Goal: Task Accomplishment & Management: Use online tool/utility

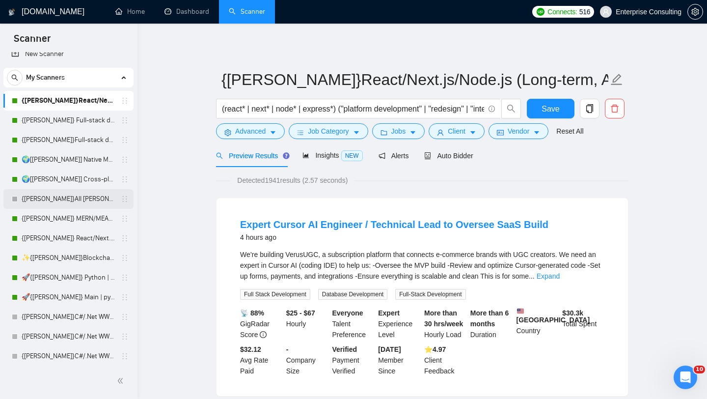
scroll to position [15, 0]
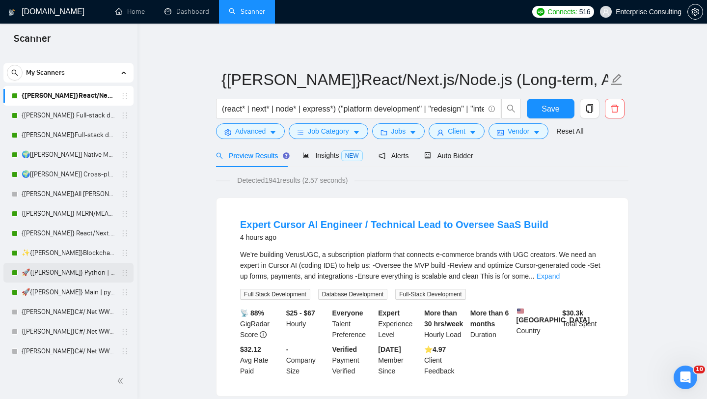
click at [123, 272] on icon "holder" at bounding box center [125, 272] width 8 height 8
click at [87, 271] on link "🚀{[PERSON_NAME]} Python | Django | AI /" at bounding box center [68, 273] width 93 height 20
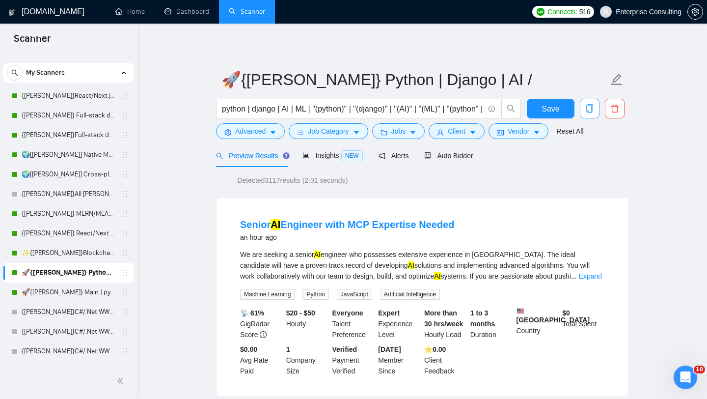
click at [582, 100] on button "button" at bounding box center [590, 109] width 20 height 20
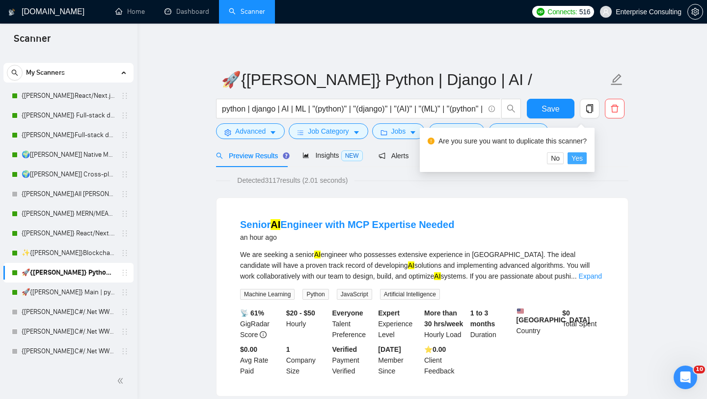
click at [583, 156] on span "Yes" at bounding box center [576, 158] width 11 height 11
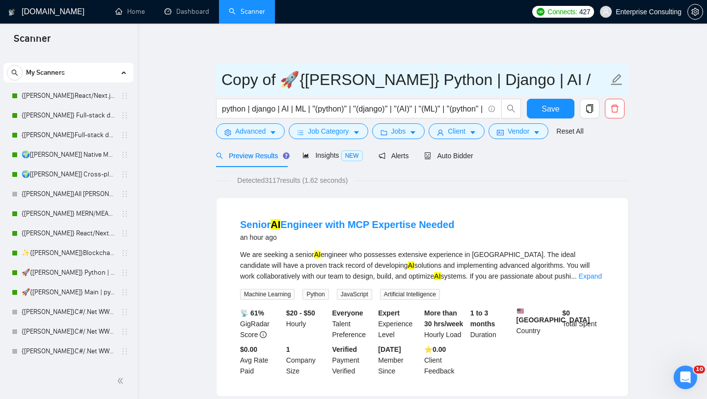
click at [327, 83] on input "Copy of 🚀{[PERSON_NAME]} Python | Django | AI /" at bounding box center [414, 79] width 387 height 25
drag, startPoint x: 283, startPoint y: 78, endPoint x: 222, endPoint y: 84, distance: 61.1
click at [222, 84] on input "Copy of 🚀{[PERSON_NAME]} Python | Django | AI /" at bounding box center [414, 79] width 387 height 25
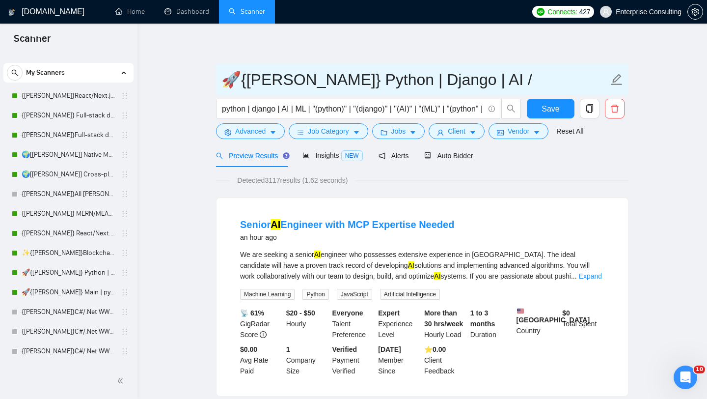
drag, startPoint x: 455, startPoint y: 81, endPoint x: 281, endPoint y: 89, distance: 173.9
click at [281, 89] on input "🚀{[PERSON_NAME]} Python | Django | AI /" at bounding box center [414, 79] width 387 height 25
paste input "AI/ML, Custom Models, and LLM Development"
type input "🚀{[PERSON_NAME]} AI/ML, Custom Models, and LLM Development"
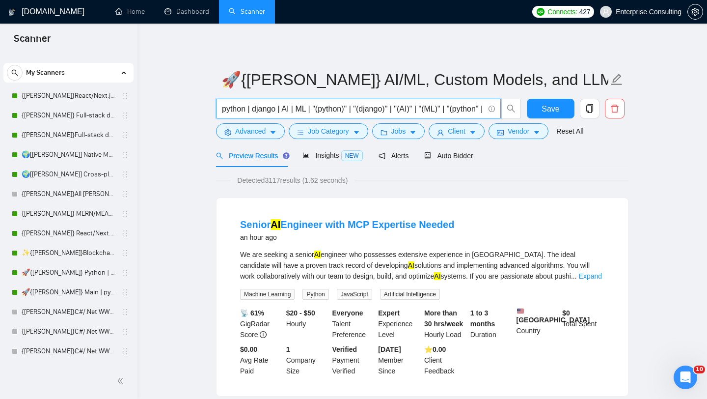
click at [279, 109] on input "python | django | AI | ML | "(python)" | "(django)" | "(AI)" | "(ML)" | "(pytho…" at bounding box center [353, 109] width 262 height 12
click at [308, 110] on input "python | django | AI | ML | "(python)" | "(django)" | "(AI)" | "(ML)" | "(pytho…" at bounding box center [353, 109] width 262 height 12
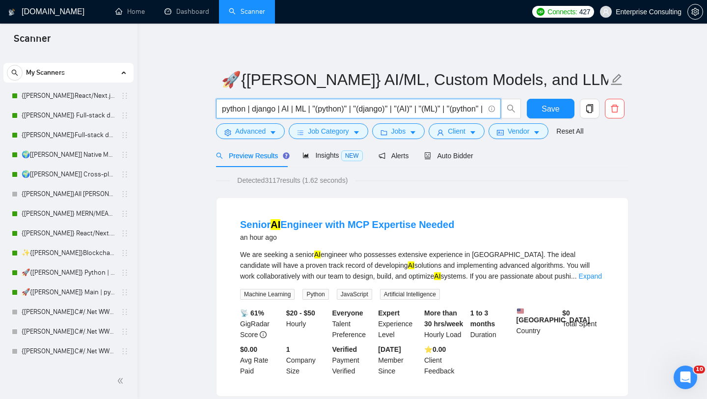
click at [259, 108] on input "python | django | AI | ML | "(python)" | "(django)" | "(AI)" | "(ML)" | "(pytho…" at bounding box center [353, 109] width 262 height 12
paste input "AI | ML | Custom Models | Large Language Models | GPT | [PERSON_NAME] | Transfo…"
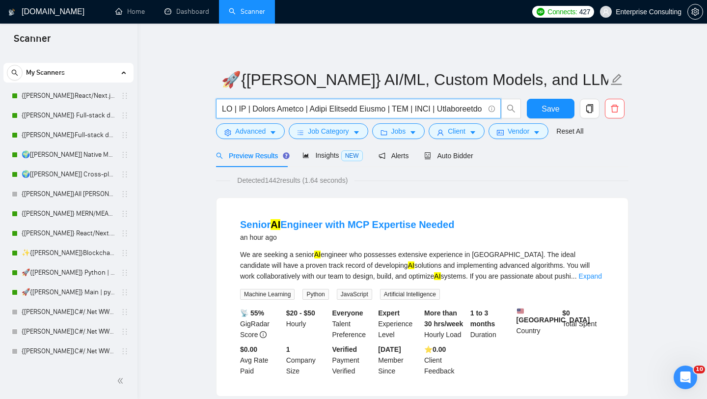
drag, startPoint x: 380, startPoint y: 108, endPoint x: 212, endPoint y: 100, distance: 168.1
type input "AI | ML | Custom Models | Large Language Models | GPT | [PERSON_NAME] | Transfo…"
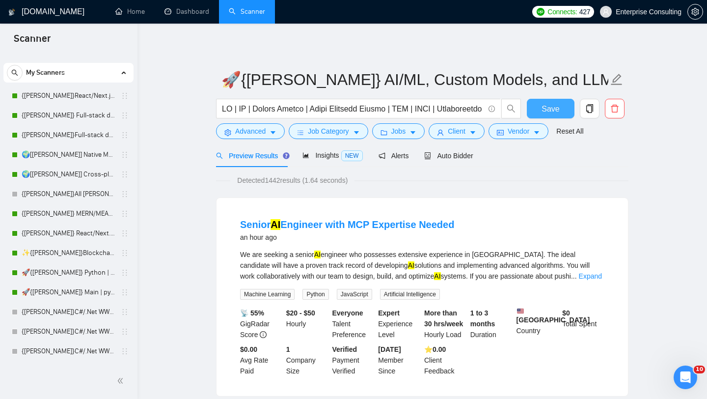
click at [541, 114] on button "Save" at bounding box center [551, 109] width 48 height 20
click at [589, 112] on icon "copy" at bounding box center [589, 108] width 9 height 9
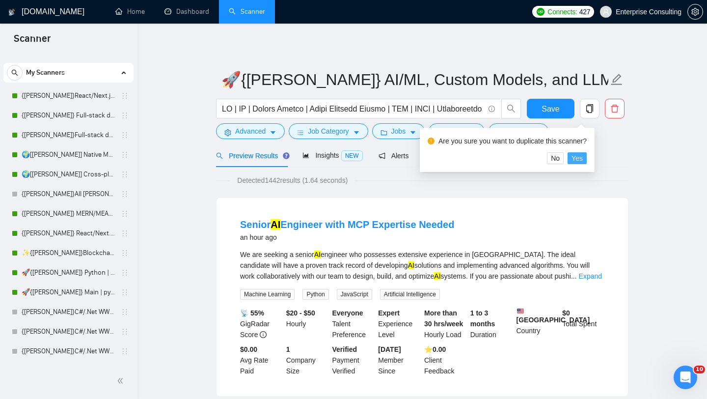
click at [583, 161] on span "Yes" at bounding box center [576, 158] width 11 height 11
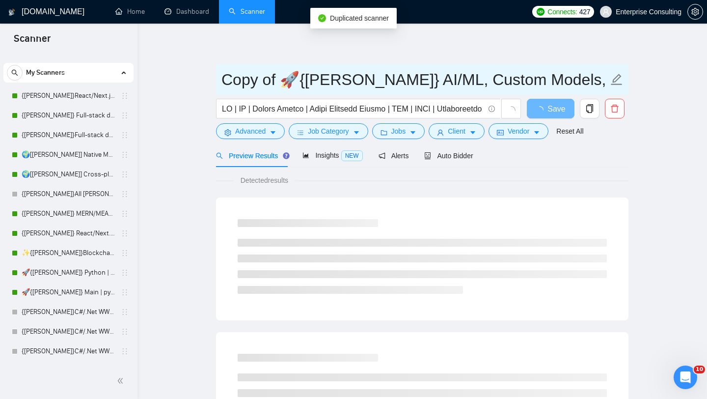
drag, startPoint x: 278, startPoint y: 74, endPoint x: 216, endPoint y: 80, distance: 62.1
click at [216, 80] on span "Copy of 🚀{[PERSON_NAME]} AI/ML, Custom Models, and LLM Development" at bounding box center [422, 79] width 412 height 31
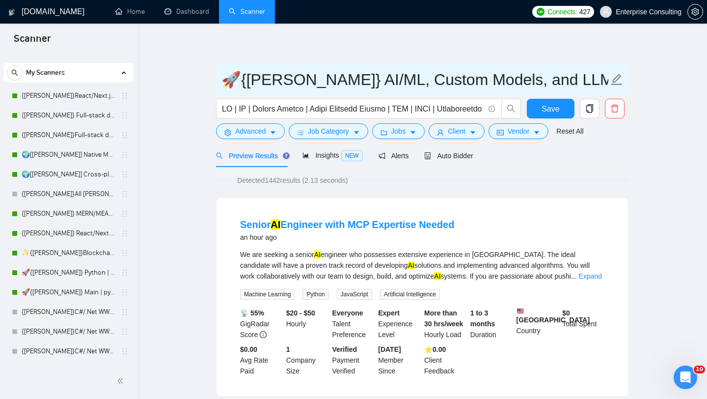
drag, startPoint x: 285, startPoint y: 82, endPoint x: 575, endPoint y: 94, distance: 290.8
click at [575, 94] on span "🚀{[PERSON_NAME]} AI/ML, Custom Models, and LLM Development" at bounding box center [422, 79] width 412 height 31
paste input "Full-Stack Python (Backend + Frontend)"
type input "🚀{[PERSON_NAME]} Full-Stack Python (Backend + Frontend)"
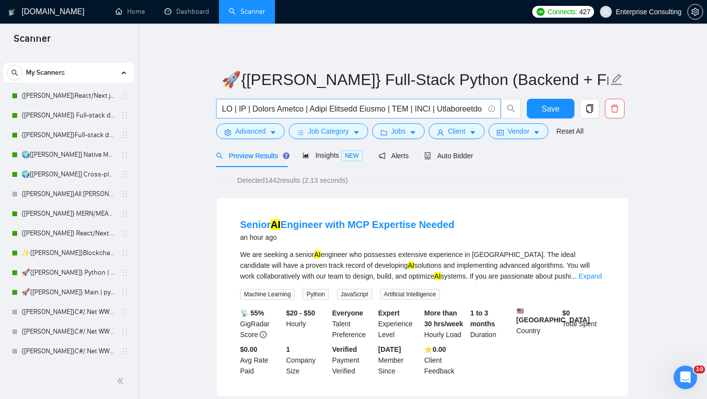
click at [314, 113] on input "text" at bounding box center [353, 109] width 262 height 12
paste input "Python | Django | Flask | FastAPI | PostgreSQL | MongoDB | SQL | RESTful APIs |…"
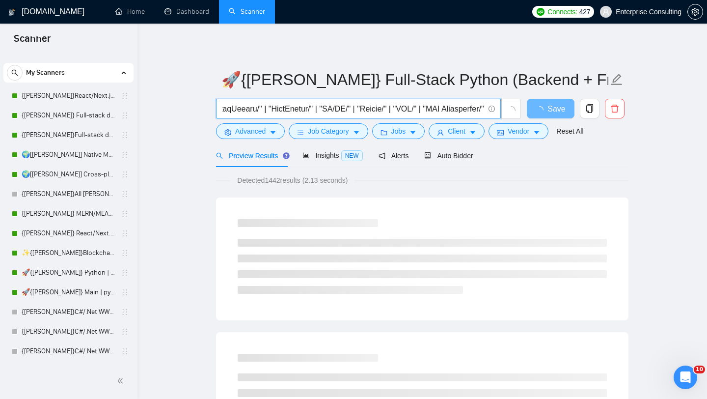
type input "Python | Django | Flask | FastAPI | PostgreSQL | MongoDB | SQL | RESTful APIs |…"
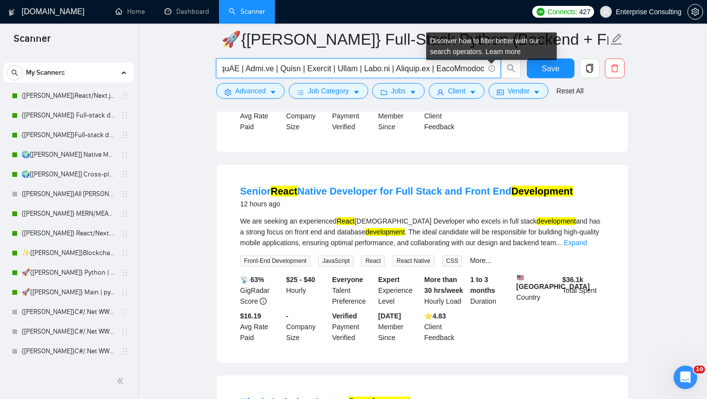
scroll to position [0, 312]
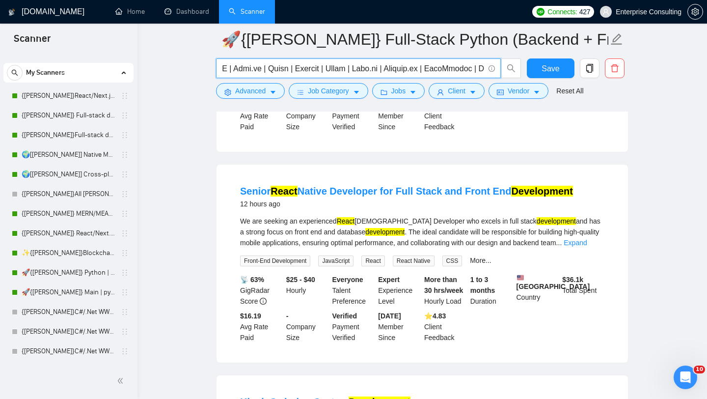
drag, startPoint x: 307, startPoint y: 71, endPoint x: 479, endPoint y: 74, distance: 171.3
click at [479, 74] on input "text" at bounding box center [353, 68] width 262 height 12
click at [467, 72] on input "text" at bounding box center [353, 68] width 262 height 12
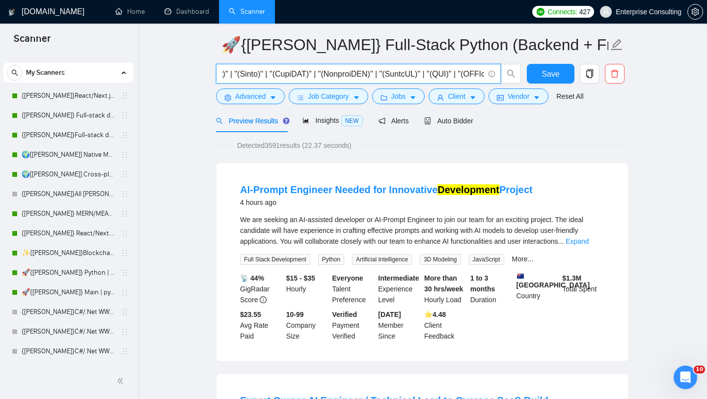
scroll to position [0, 0]
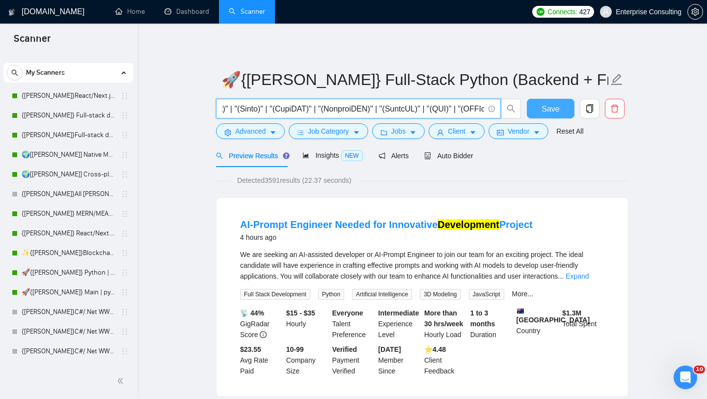
click at [546, 104] on span "Save" at bounding box center [550, 109] width 18 height 12
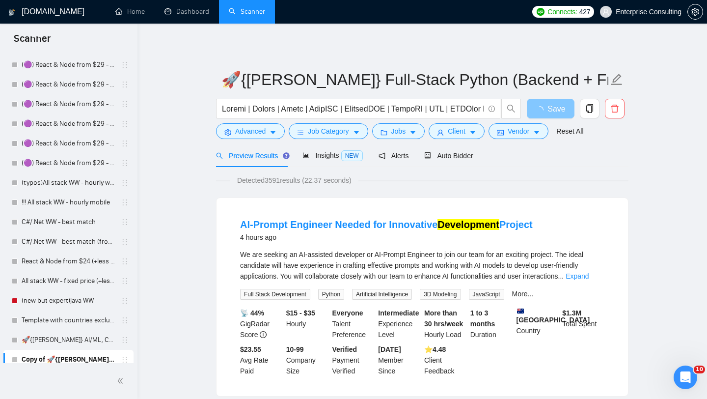
scroll to position [680, 0]
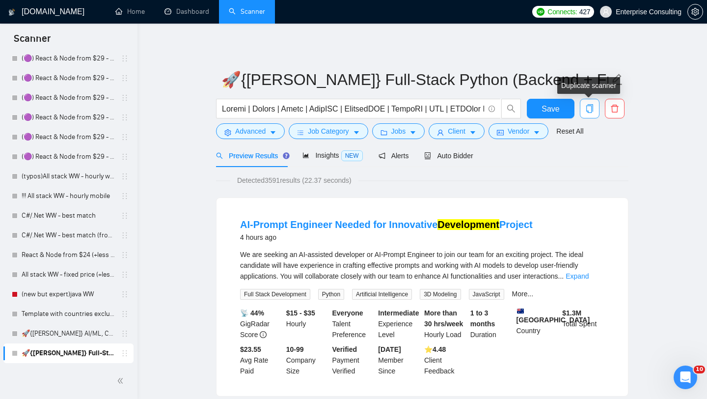
click at [589, 110] on icon "copy" at bounding box center [589, 108] width 9 height 9
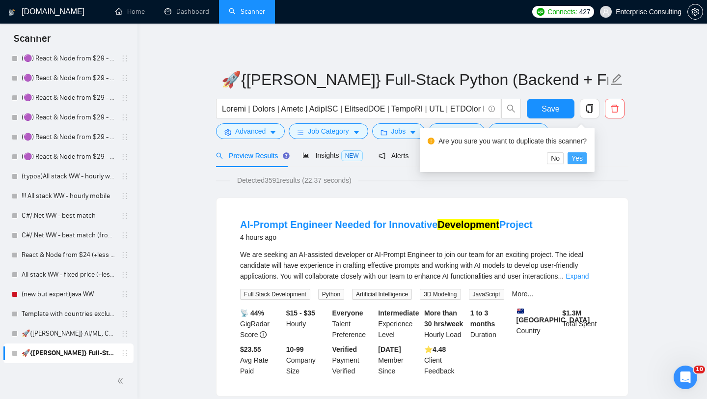
click at [580, 159] on span "Yes" at bounding box center [576, 158] width 11 height 11
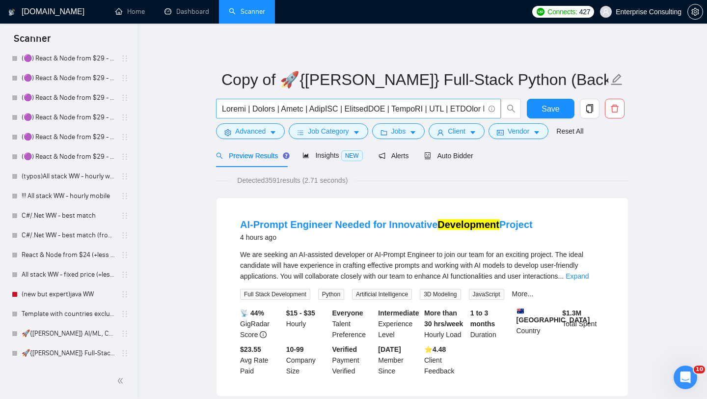
click at [277, 109] on input "text" at bounding box center [353, 109] width 262 height 12
paste input "Machine Learning | AI | TensorFlow | PyTorch | scikit-learn | Keras | Pandas | …"
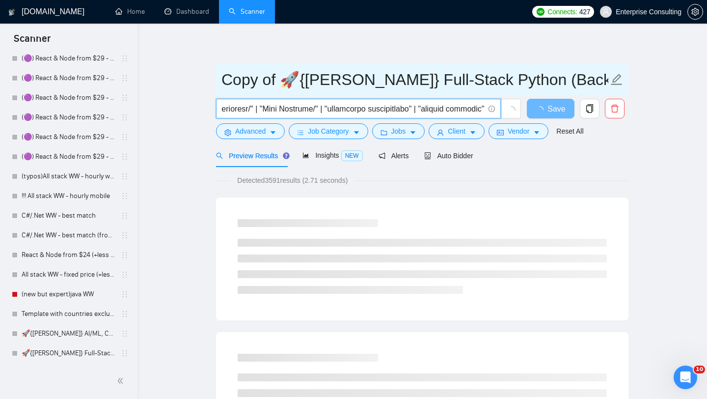
type input "Python | Machine Learning | AI | TensorFlow | PyTorch | scikit-learn | Keras | …"
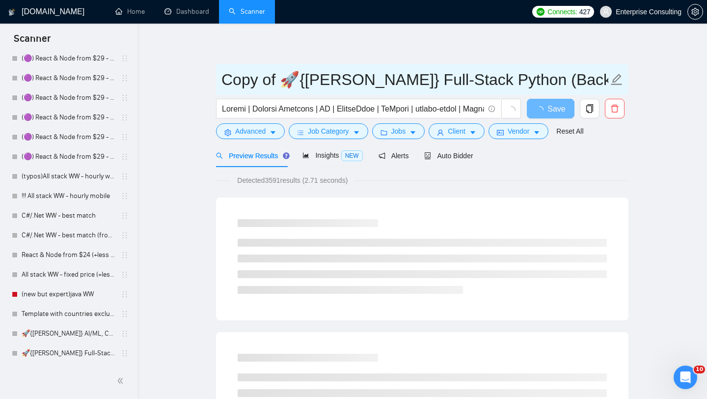
drag, startPoint x: 282, startPoint y: 79, endPoint x: 216, endPoint y: 80, distance: 66.3
click at [216, 80] on span "Copy of 🚀{[PERSON_NAME]} Full-Stack Python (Backend + Frontend)" at bounding box center [422, 79] width 412 height 31
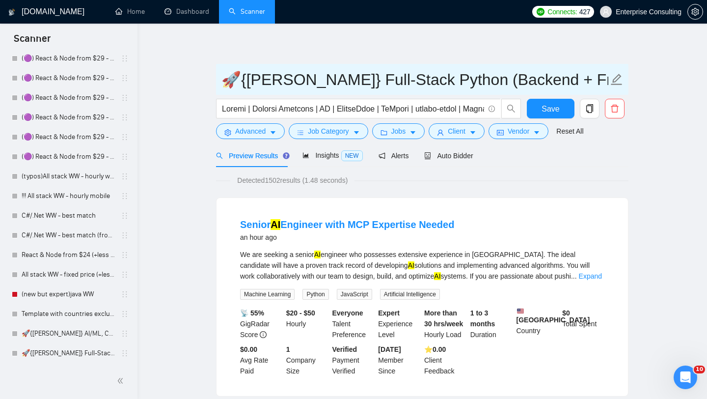
drag, startPoint x: 282, startPoint y: 78, endPoint x: 558, endPoint y: 87, distance: 276.0
click at [558, 90] on input "🚀{[PERSON_NAME]} Full-Stack Python (Backend + Frontend)" at bounding box center [414, 79] width 387 height 25
paste input "Python AI/ML Integrations"
type input "🚀{[PERSON_NAME]} Python AI/ML Integrations"
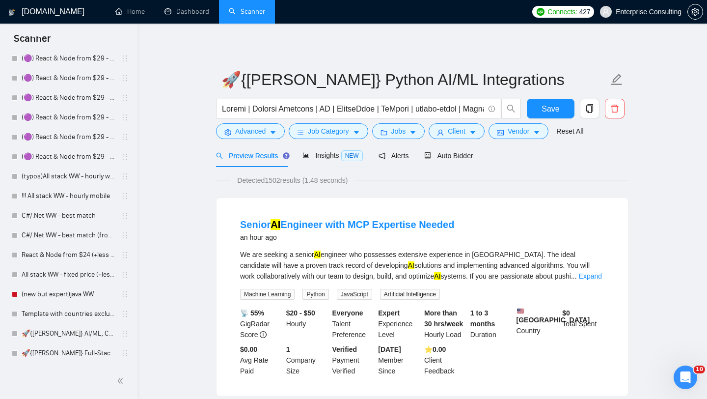
click at [553, 109] on span "Save" at bounding box center [550, 109] width 18 height 12
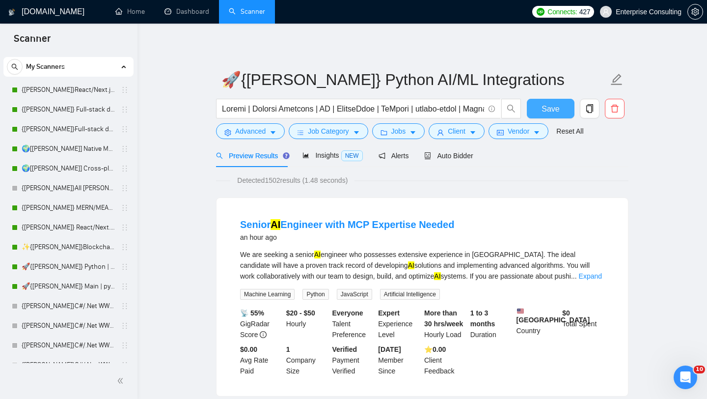
scroll to position [1, 0]
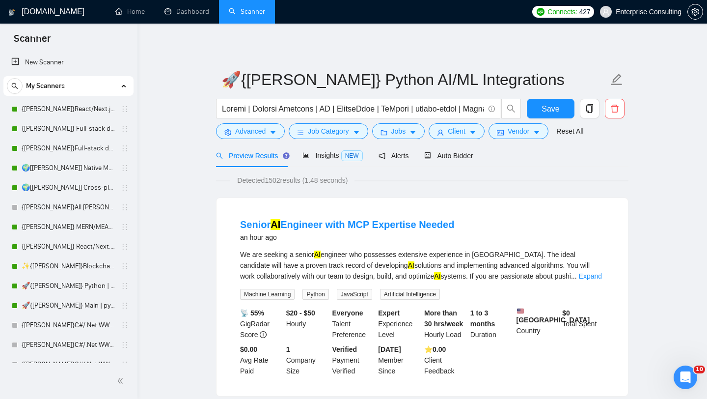
click at [85, 244] on link "{[PERSON_NAME]} React/Next.js/Node.js (Long-term, All Niches)" at bounding box center [68, 247] width 93 height 20
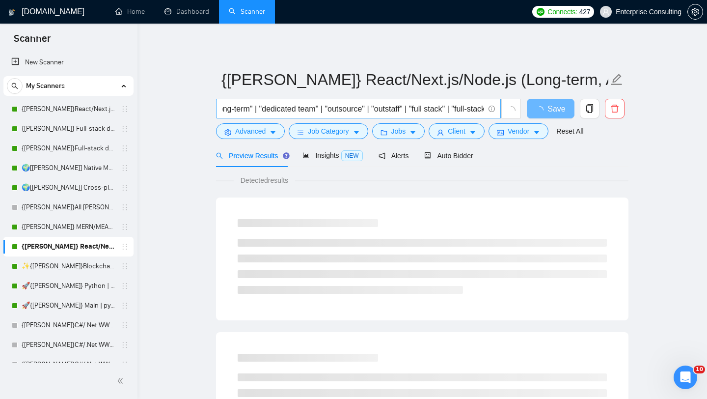
scroll to position [0, 996]
